Goal: Task Accomplishment & Management: Use online tool/utility

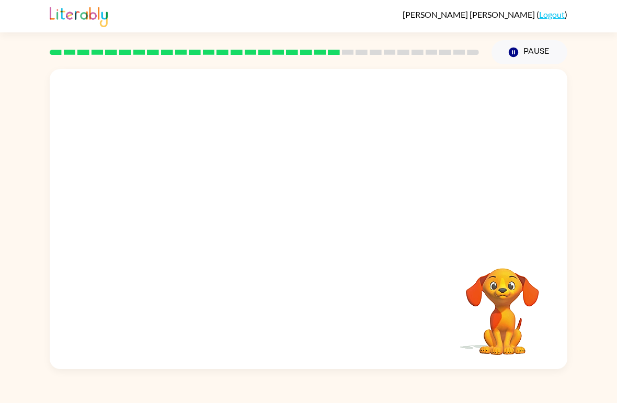
click at [99, 306] on div "Your browser must support playing .mp4 files to use Literably. Please try using…" at bounding box center [308, 219] width 517 height 300
click at [129, 310] on div "Your browser must support playing .mp4 files to use Literably. Please try using…" at bounding box center [308, 219] width 517 height 300
click at [317, 231] on div at bounding box center [308, 224] width 67 height 38
click at [316, 231] on div at bounding box center [308, 224] width 67 height 38
click at [304, 219] on div at bounding box center [308, 224] width 67 height 38
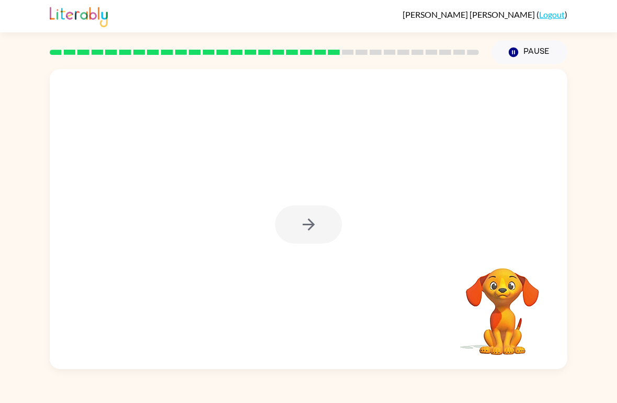
click at [304, 222] on div at bounding box center [308, 224] width 67 height 38
click at [304, 221] on div at bounding box center [308, 224] width 67 height 38
click at [302, 229] on icon "button" at bounding box center [308, 224] width 18 height 18
click at [302, 229] on div at bounding box center [308, 157] width 517 height 177
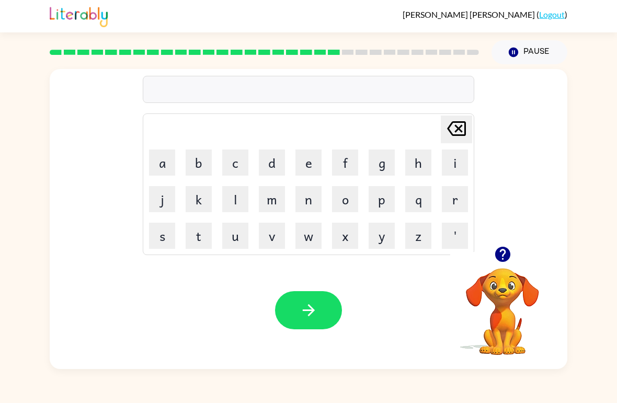
click at [235, 162] on button "c" at bounding box center [235, 162] width 26 height 26
click at [305, 167] on button "e" at bounding box center [308, 162] width 26 height 26
click at [309, 201] on button "n" at bounding box center [308, 199] width 26 height 26
click at [199, 235] on button "t" at bounding box center [198, 236] width 26 height 26
click at [161, 164] on button "a" at bounding box center [162, 162] width 26 height 26
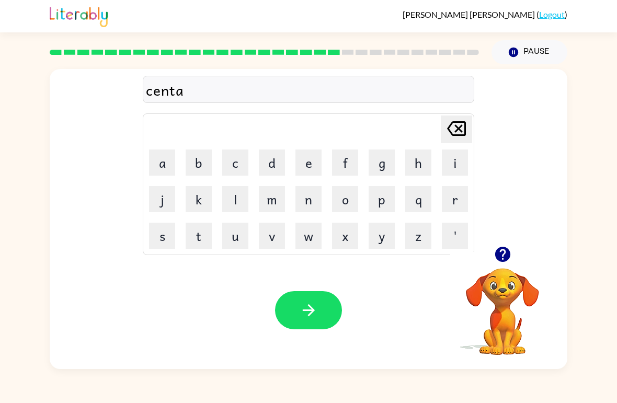
click at [416, 199] on button "q" at bounding box center [418, 199] width 26 height 26
click at [456, 134] on icon "[PERSON_NAME] last character input" at bounding box center [456, 128] width 25 height 25
click at [386, 200] on button "p" at bounding box center [381, 199] width 26 height 26
click at [308, 164] on button "e" at bounding box center [308, 162] width 26 height 26
click at [311, 165] on button "e" at bounding box center [308, 162] width 26 height 26
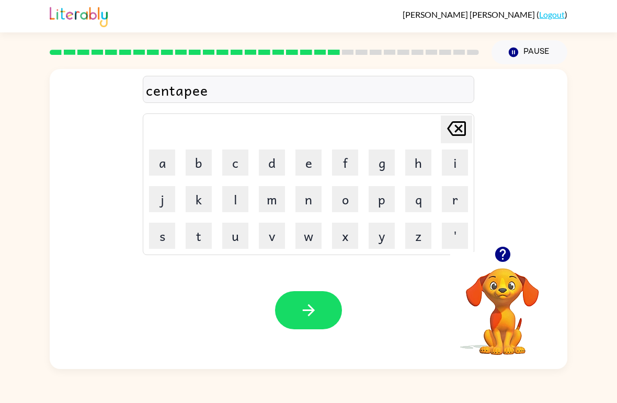
click at [271, 158] on button "d" at bounding box center [272, 162] width 26 height 26
click at [309, 304] on icon "button" at bounding box center [308, 310] width 18 height 18
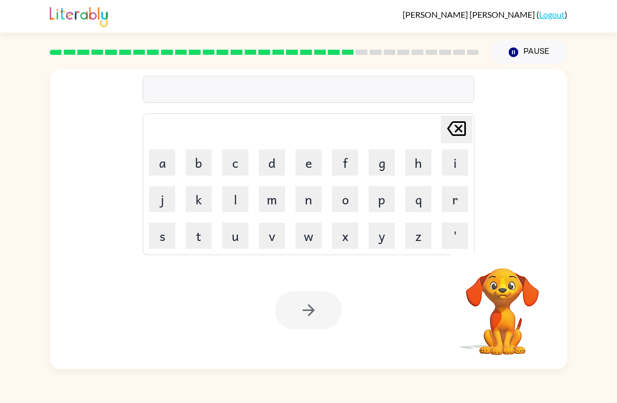
click at [165, 236] on button "s" at bounding box center [162, 236] width 26 height 26
click at [239, 238] on button "u" at bounding box center [235, 236] width 26 height 26
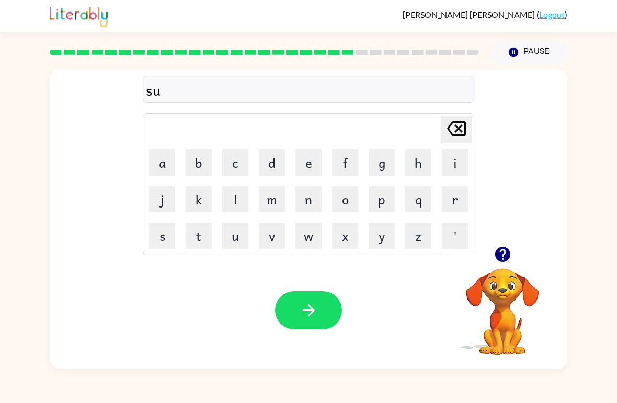
click at [162, 239] on button "s" at bounding box center [162, 236] width 26 height 26
click at [193, 241] on button "t" at bounding box center [198, 236] width 26 height 26
click at [164, 164] on button "a" at bounding box center [162, 162] width 26 height 26
click at [454, 170] on button "i" at bounding box center [455, 162] width 26 height 26
click at [311, 196] on button "n" at bounding box center [308, 199] width 26 height 26
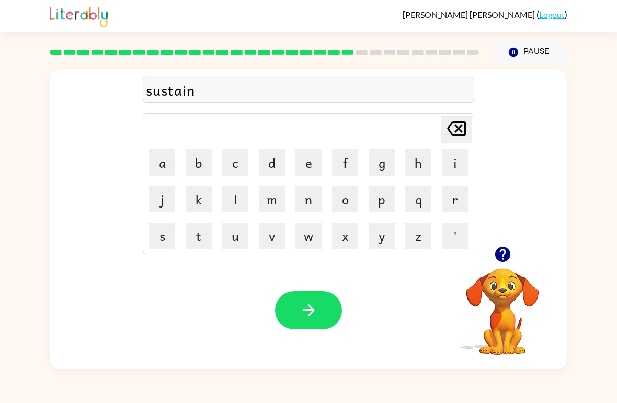
click at [317, 310] on icon "button" at bounding box center [308, 310] width 18 height 18
click at [349, 161] on button "f" at bounding box center [345, 162] width 26 height 26
click at [342, 204] on button "o" at bounding box center [345, 199] width 26 height 26
click at [447, 204] on button "r" at bounding box center [455, 199] width 26 height 26
click at [310, 239] on button "w" at bounding box center [308, 236] width 26 height 26
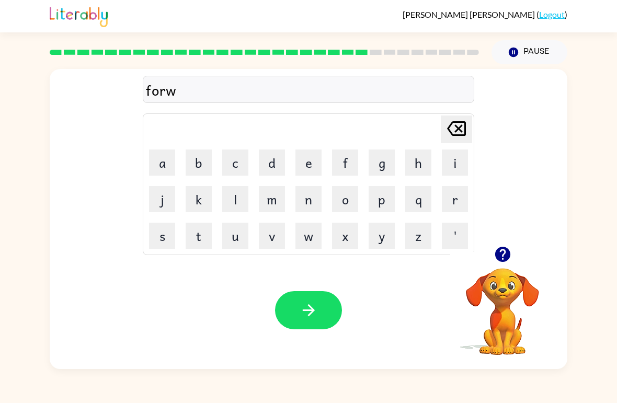
click at [308, 160] on button "e" at bounding box center [308, 162] width 26 height 26
click at [449, 203] on button "r" at bounding box center [455, 199] width 26 height 26
click at [276, 164] on button "d" at bounding box center [272, 162] width 26 height 26
click at [310, 313] on icon "button" at bounding box center [308, 310] width 18 height 18
click at [451, 204] on button "r" at bounding box center [455, 199] width 26 height 26
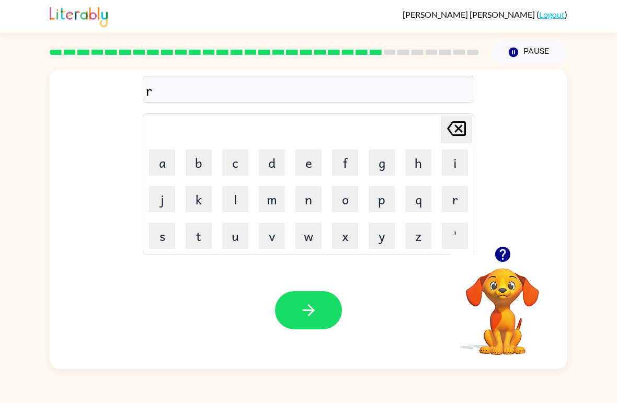
click at [165, 156] on button "a" at bounding box center [162, 162] width 26 height 26
click at [234, 200] on button "l" at bounding box center [235, 199] width 26 height 26
click at [161, 159] on button "a" at bounding box center [162, 162] width 26 height 26
click at [198, 237] on button "t" at bounding box center [198, 236] width 26 height 26
click at [312, 160] on button "e" at bounding box center [308, 162] width 26 height 26
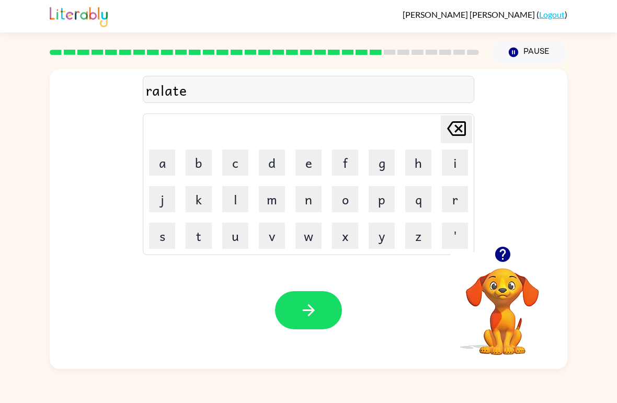
click at [274, 163] on button "d" at bounding box center [272, 162] width 26 height 26
click at [298, 308] on button "button" at bounding box center [308, 310] width 67 height 38
click at [379, 165] on button "g" at bounding box center [381, 162] width 26 height 26
click at [347, 202] on button "o" at bounding box center [345, 199] width 26 height 26
click at [271, 169] on button "d" at bounding box center [272, 162] width 26 height 26
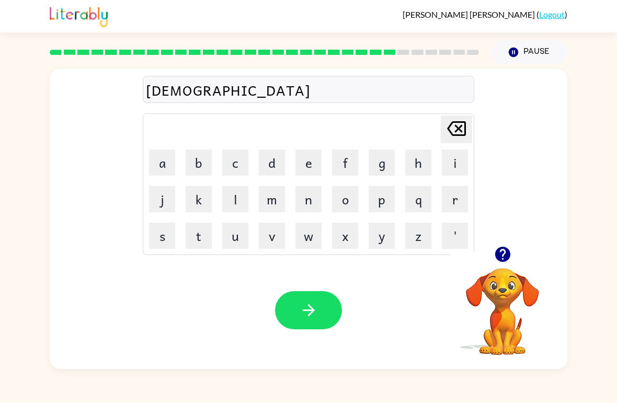
click at [447, 141] on icon "[PERSON_NAME] last character input" at bounding box center [456, 128] width 25 height 25
click at [205, 162] on button "b" at bounding box center [198, 162] width 26 height 26
click at [239, 209] on button "l" at bounding box center [235, 199] width 26 height 26
click at [450, 166] on button "i" at bounding box center [455, 162] width 26 height 26
click at [308, 204] on button "n" at bounding box center [308, 199] width 26 height 26
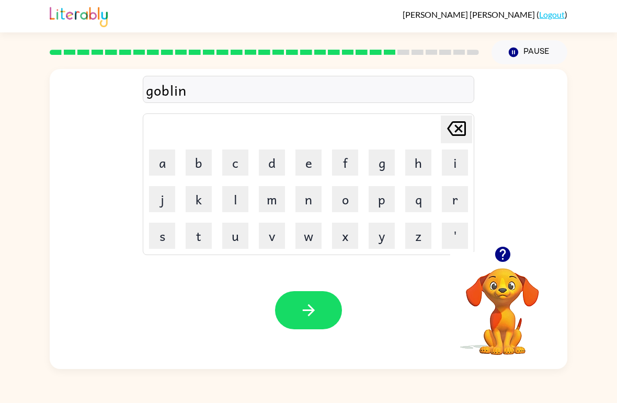
click at [311, 313] on icon "button" at bounding box center [308, 310] width 12 height 12
click at [236, 198] on button "l" at bounding box center [235, 199] width 26 height 26
click at [240, 236] on button "u" at bounding box center [235, 236] width 26 height 26
click at [268, 209] on button "m" at bounding box center [272, 199] width 26 height 26
click at [205, 166] on button "b" at bounding box center [198, 162] width 26 height 26
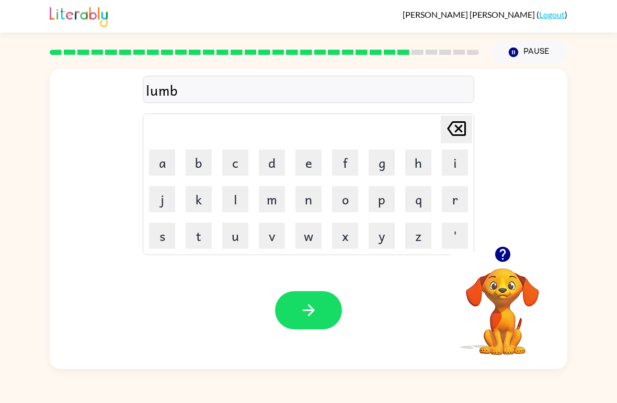
click at [305, 172] on button "e" at bounding box center [308, 162] width 26 height 26
click at [452, 203] on button "r" at bounding box center [455, 199] width 26 height 26
click at [165, 202] on button "j" at bounding box center [162, 199] width 26 height 26
click at [166, 170] on button "a" at bounding box center [162, 162] width 26 height 26
click at [203, 202] on button "k" at bounding box center [198, 199] width 26 height 26
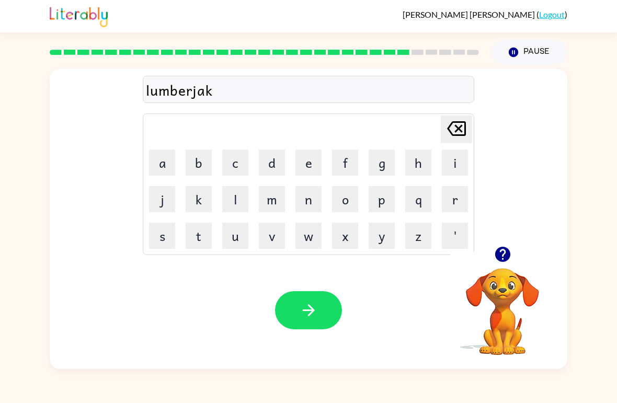
click at [300, 317] on icon "button" at bounding box center [308, 310] width 18 height 18
click at [381, 203] on button "p" at bounding box center [381, 199] width 26 height 26
click at [284, 159] on button "d" at bounding box center [272, 162] width 26 height 26
click at [444, 200] on button "r" at bounding box center [455, 199] width 26 height 26
click at [234, 159] on button "c" at bounding box center [235, 162] width 26 height 26
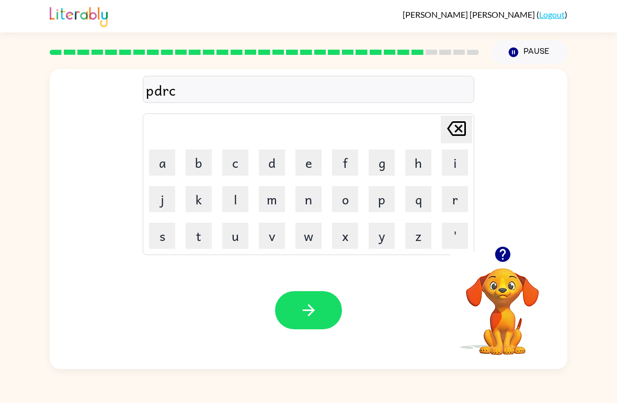
click at [303, 172] on button "e" at bounding box center [308, 162] width 26 height 26
click at [461, 130] on icon "[PERSON_NAME] last character input" at bounding box center [456, 128] width 25 height 25
click at [458, 135] on icon at bounding box center [456, 128] width 19 height 15
click at [458, 134] on icon "[PERSON_NAME] last character input" at bounding box center [456, 128] width 25 height 25
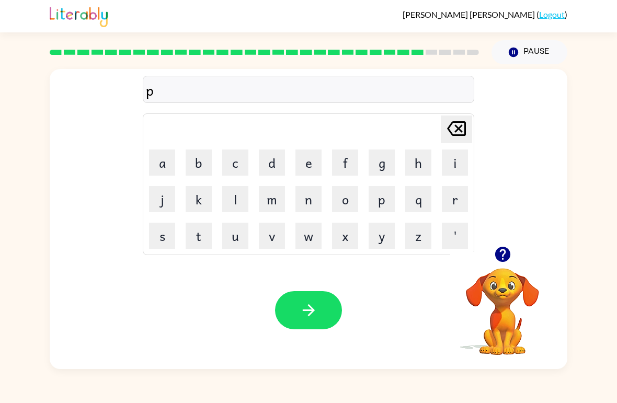
click at [316, 163] on button "e" at bounding box center [308, 162] width 26 height 26
click at [445, 202] on button "r" at bounding box center [455, 199] width 26 height 26
click at [155, 238] on button "s" at bounding box center [162, 236] width 26 height 26
click at [302, 159] on button "e" at bounding box center [308, 162] width 26 height 26
click at [311, 308] on icon "button" at bounding box center [308, 310] width 12 height 12
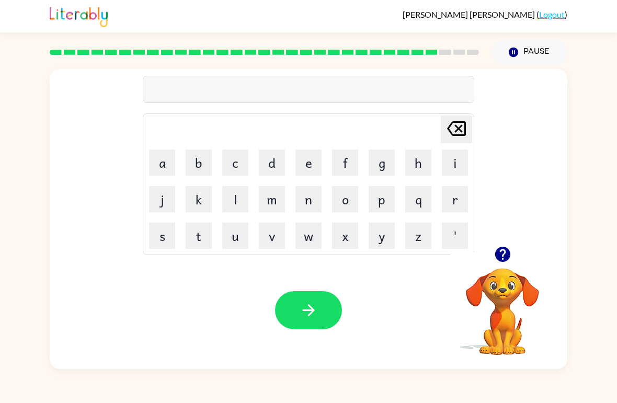
click at [421, 159] on button "h" at bounding box center [418, 162] width 26 height 26
click at [454, 165] on button "i" at bounding box center [455, 162] width 26 height 26
click at [300, 202] on button "n" at bounding box center [308, 199] width 26 height 26
click at [453, 135] on icon at bounding box center [456, 128] width 19 height 15
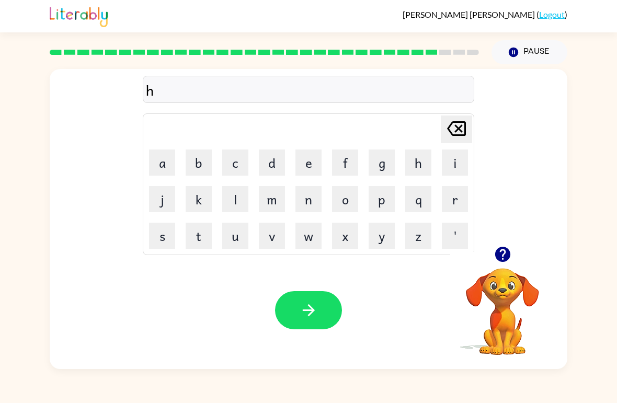
click at [456, 138] on icon "[PERSON_NAME] last character input" at bounding box center [456, 128] width 25 height 25
click at [201, 236] on button "t" at bounding box center [198, 236] width 26 height 26
click at [419, 161] on button "h" at bounding box center [418, 162] width 26 height 26
click at [455, 162] on button "i" at bounding box center [455, 162] width 26 height 26
click at [308, 200] on button "n" at bounding box center [308, 199] width 26 height 26
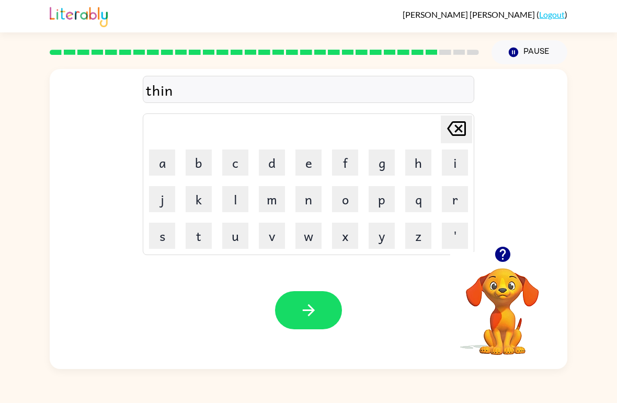
click at [283, 306] on button "button" at bounding box center [308, 310] width 67 height 38
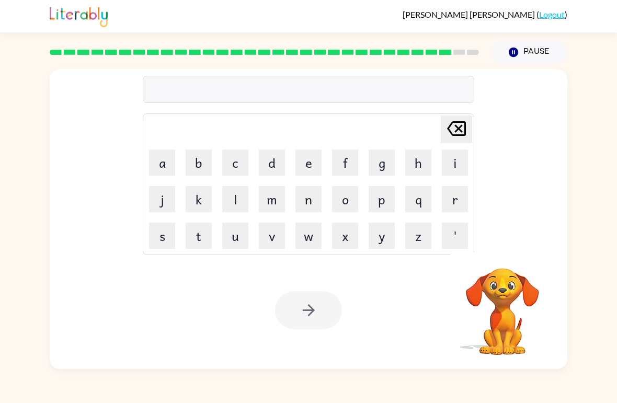
click at [160, 242] on button "s" at bounding box center [162, 236] width 26 height 26
click at [449, 160] on button "i" at bounding box center [455, 162] width 26 height 26
click at [236, 193] on button "l" at bounding box center [235, 199] width 26 height 26
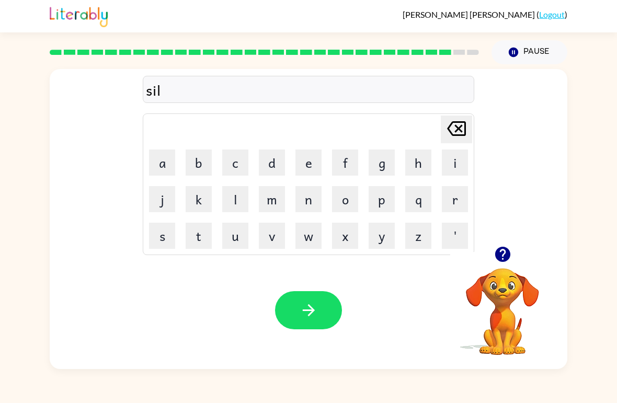
click at [272, 236] on button "v" at bounding box center [272, 236] width 26 height 26
click at [311, 169] on button "e" at bounding box center [308, 162] width 26 height 26
click at [453, 203] on button "r" at bounding box center [455, 199] width 26 height 26
click at [314, 234] on button "w" at bounding box center [308, 236] width 26 height 26
click at [168, 156] on button "a" at bounding box center [162, 162] width 26 height 26
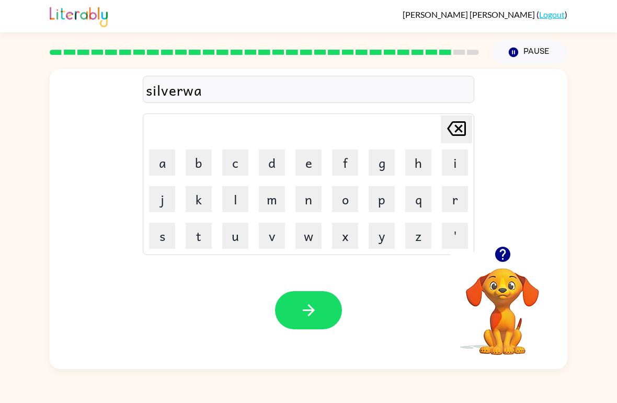
click at [455, 199] on button "r" at bounding box center [455, 199] width 26 height 26
click at [307, 167] on button "e" at bounding box center [308, 162] width 26 height 26
click at [298, 303] on button "button" at bounding box center [308, 310] width 67 height 38
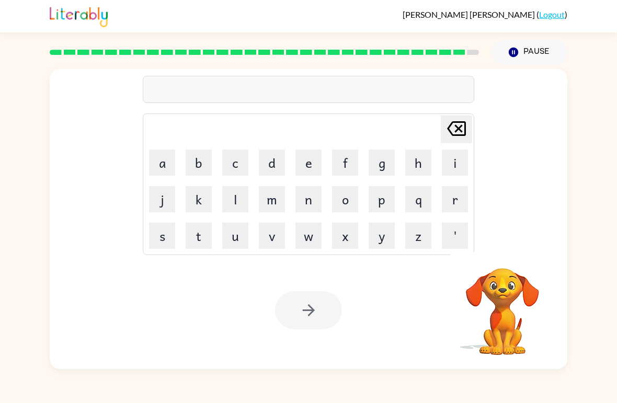
click at [236, 236] on button "u" at bounding box center [235, 236] width 26 height 26
click at [305, 205] on button "n" at bounding box center [308, 199] width 26 height 26
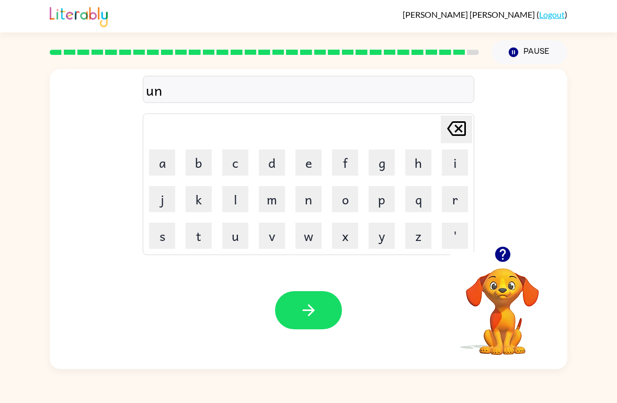
click at [169, 163] on button "a" at bounding box center [162, 162] width 26 height 26
click at [344, 170] on button "f" at bounding box center [345, 162] width 26 height 26
click at [452, 198] on button "r" at bounding box center [455, 199] width 26 height 26
click at [171, 170] on button "a" at bounding box center [162, 162] width 26 height 26
click at [271, 171] on button "d" at bounding box center [272, 162] width 26 height 26
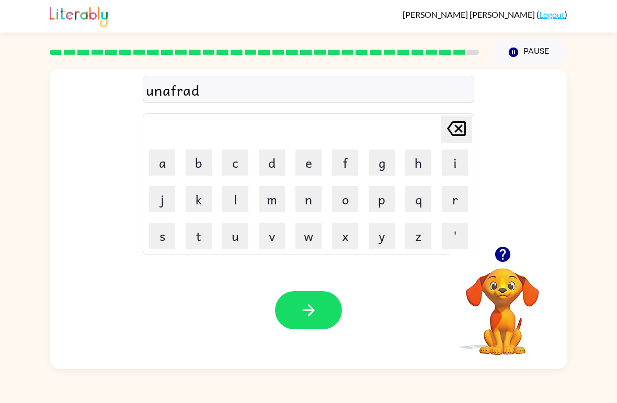
click at [304, 168] on button "e" at bounding box center [308, 162] width 26 height 26
click at [302, 307] on icon "button" at bounding box center [308, 310] width 18 height 18
